Goal: Navigation & Orientation: Go to known website

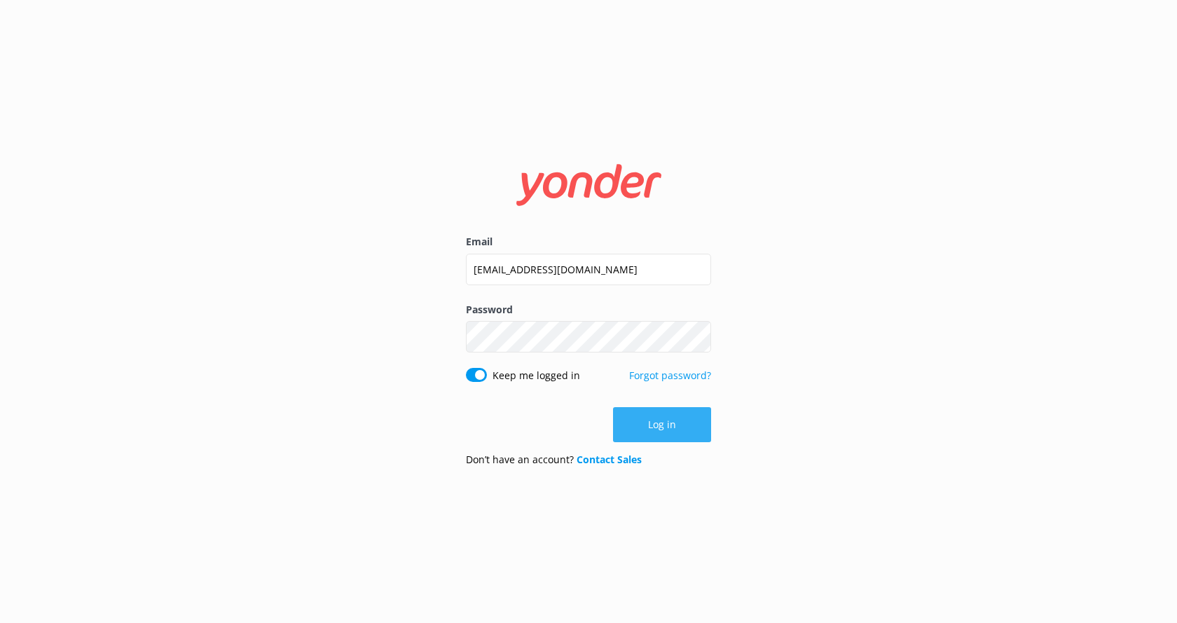
click at [653, 411] on button "Log in" at bounding box center [662, 424] width 98 height 35
